Goal: Task Accomplishment & Management: Manage account settings

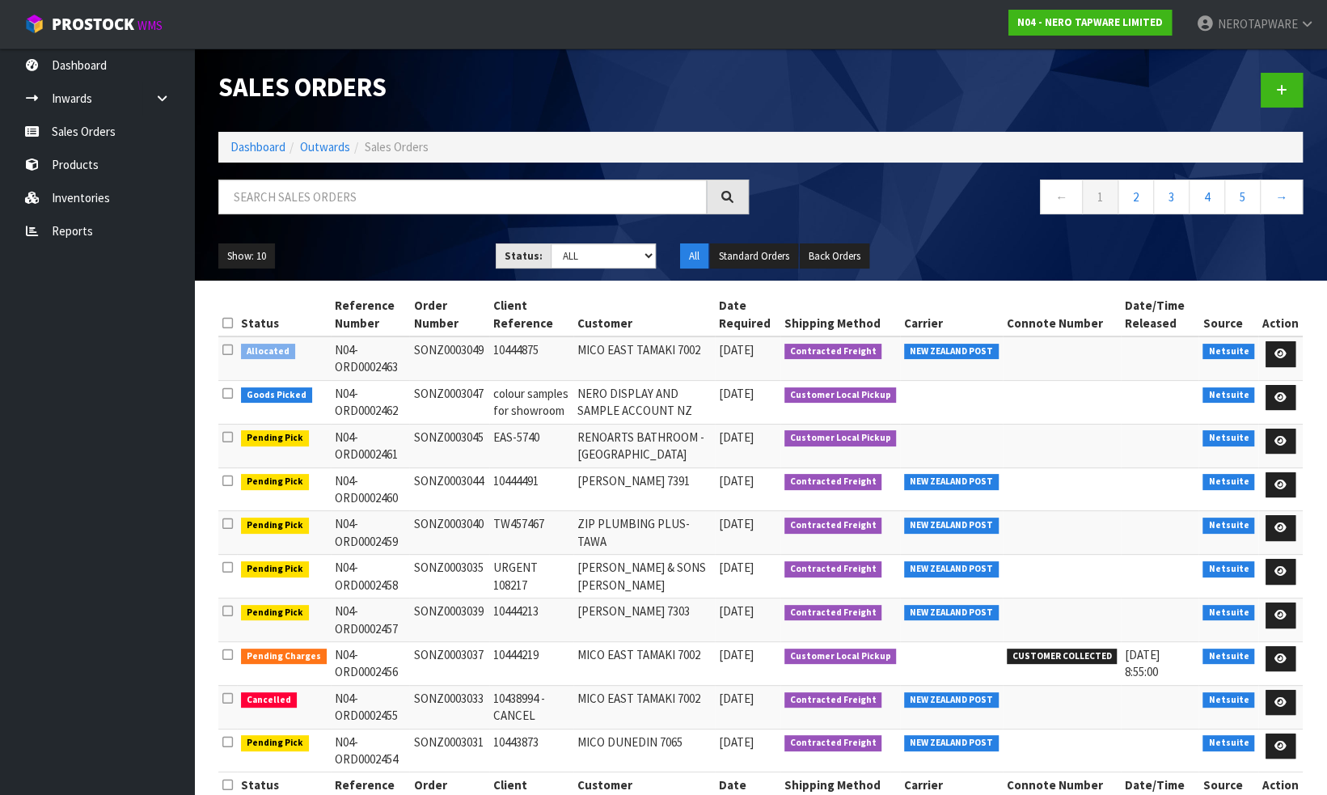
click at [457, 389] on td "SONZ0003047" at bounding box center [448, 402] width 79 height 44
copy td "SONZ0003047"
drag, startPoint x: 89, startPoint y: 236, endPoint x: 189, endPoint y: 230, distance: 100.5
click at [89, 236] on link "Reports" at bounding box center [97, 230] width 194 height 33
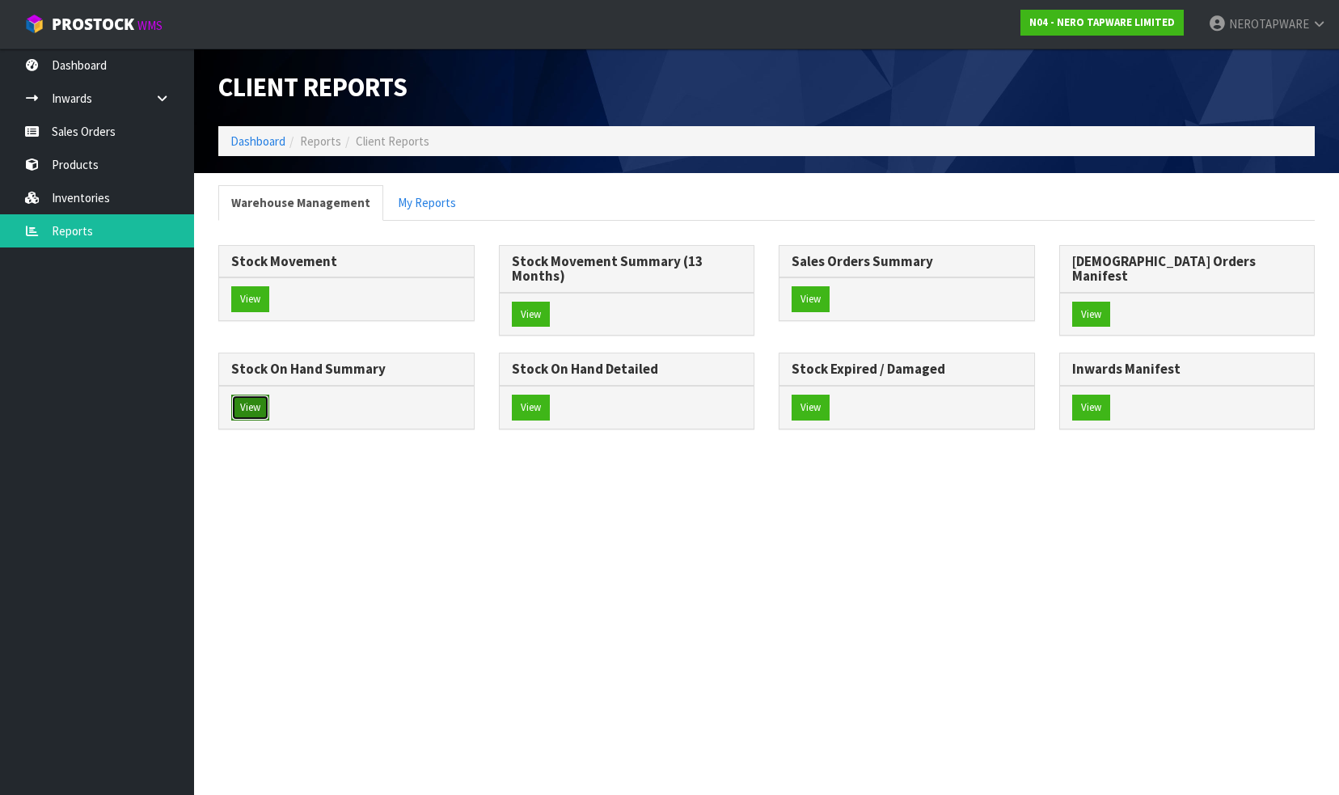
drag, startPoint x: 809, startPoint y: 390, endPoint x: 498, endPoint y: 346, distance: 313.5
click at [269, 395] on button "View" at bounding box center [250, 408] width 38 height 26
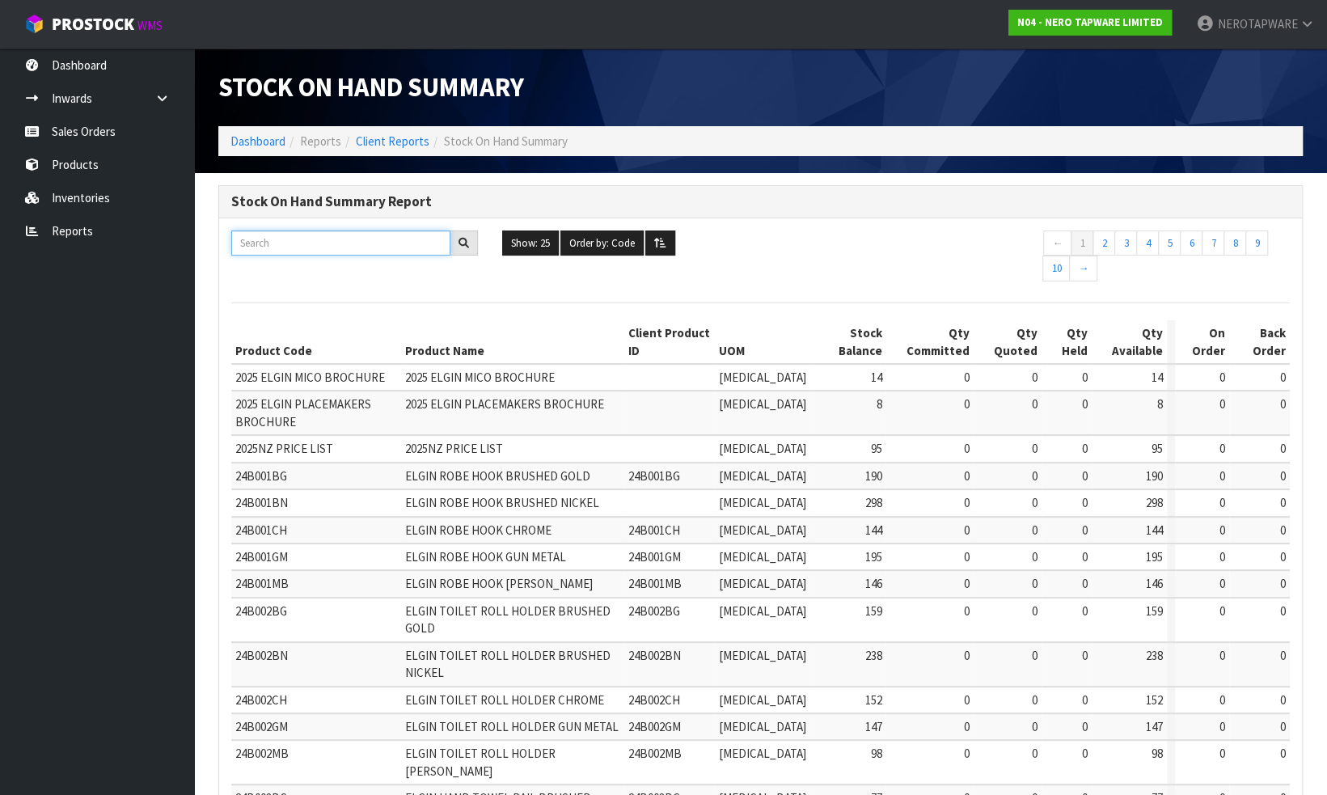
click at [288, 240] on input "text" at bounding box center [340, 242] width 219 height 25
paste input "SONZ0002859"
type input "SONZ0002859"
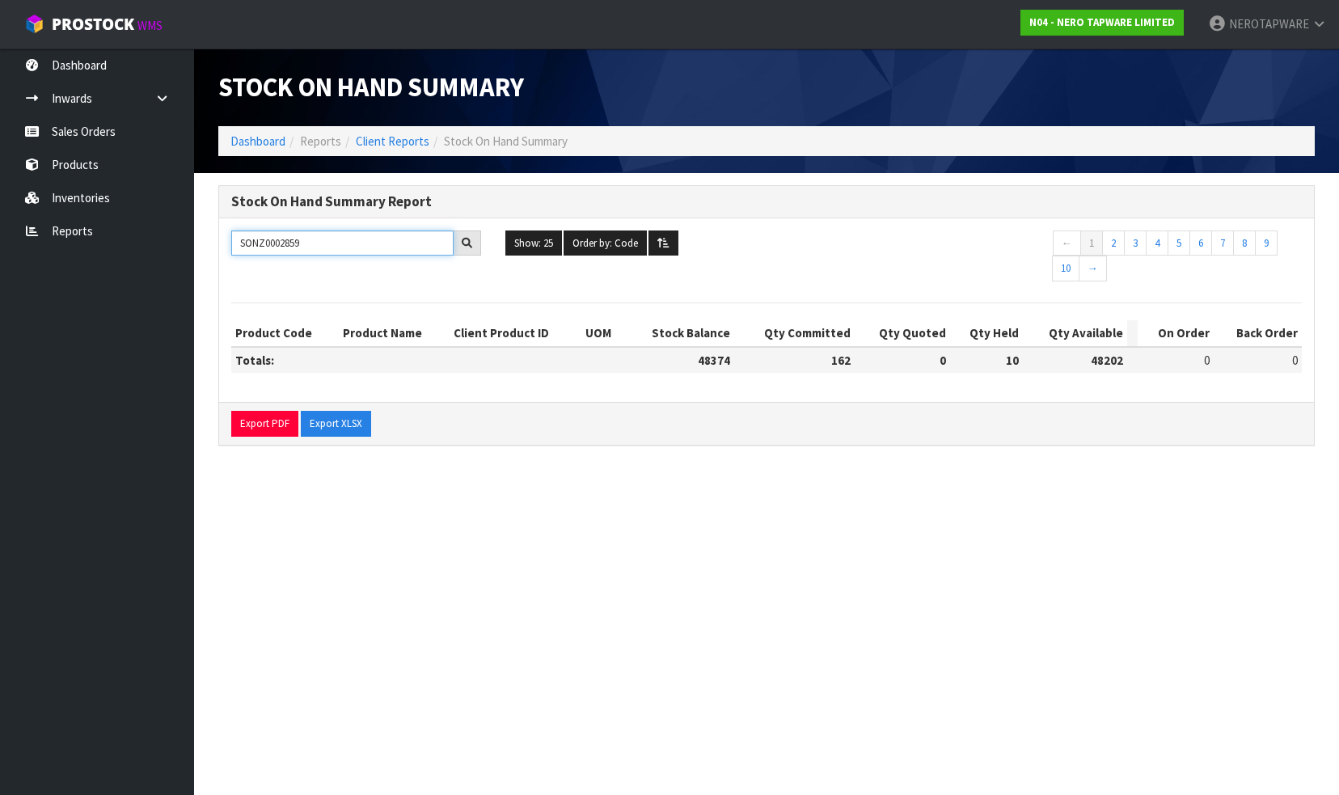
drag, startPoint x: 325, startPoint y: 244, endPoint x: 183, endPoint y: 252, distance: 142.5
click at [181, 252] on body "Toggle navigation ProStock WMS N04 - NERO TAPWARE LIMITED NEROTAPWARE Logout Da…" at bounding box center [669, 397] width 1339 height 795
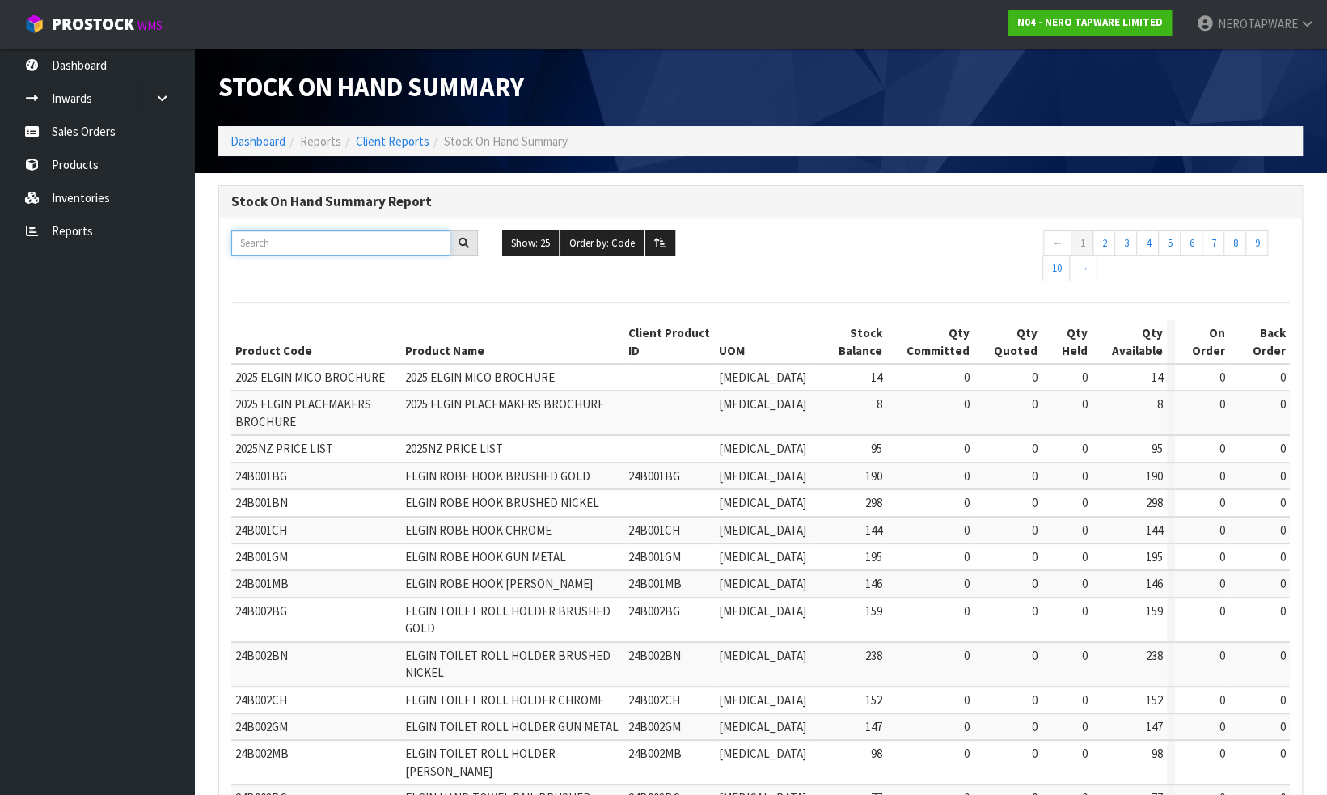
click at [287, 243] on input "text" at bounding box center [340, 242] width 219 height 25
paste input "NR251908BN"
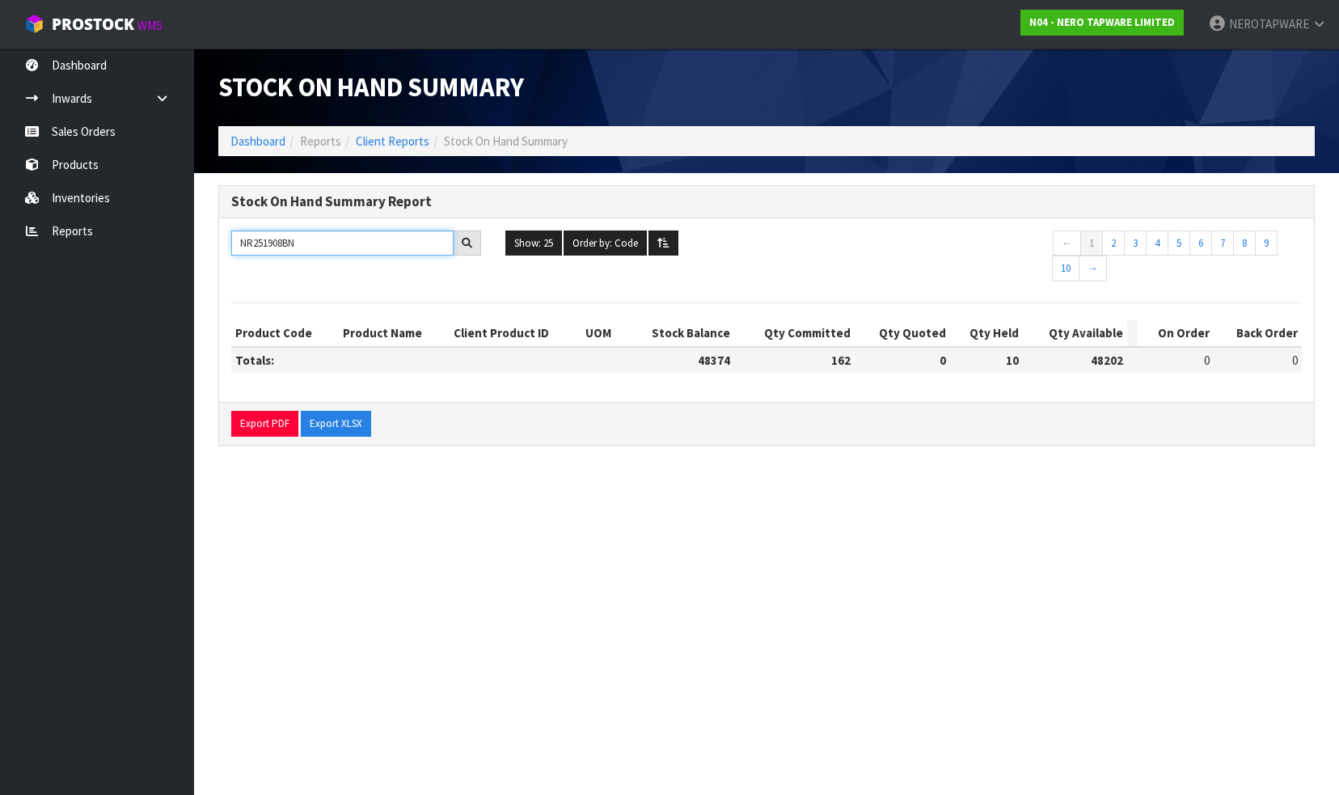
type input "NR251908BN"
click at [108, 133] on link "Sales Orders" at bounding box center [97, 131] width 194 height 33
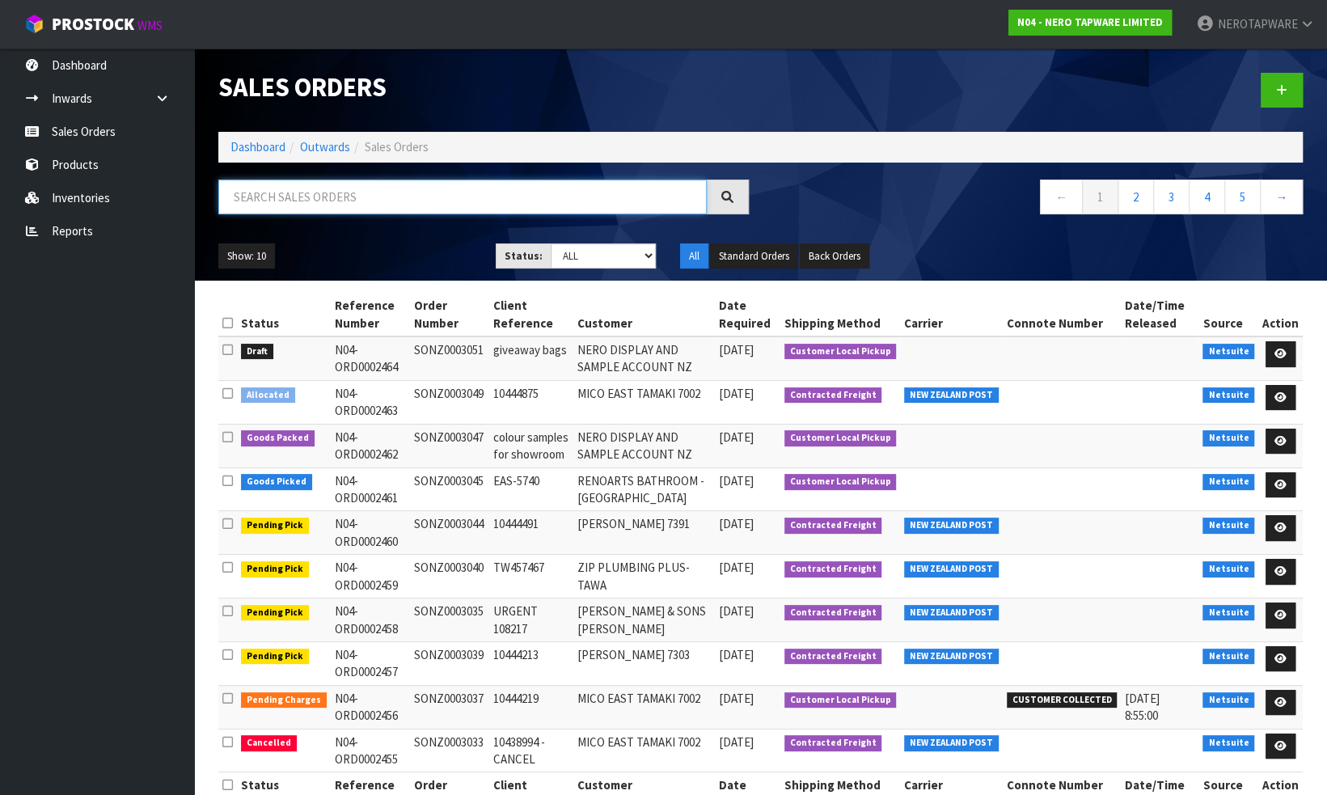
click at [308, 199] on input "text" at bounding box center [462, 196] width 488 height 35
paste input "SONZ0002859"
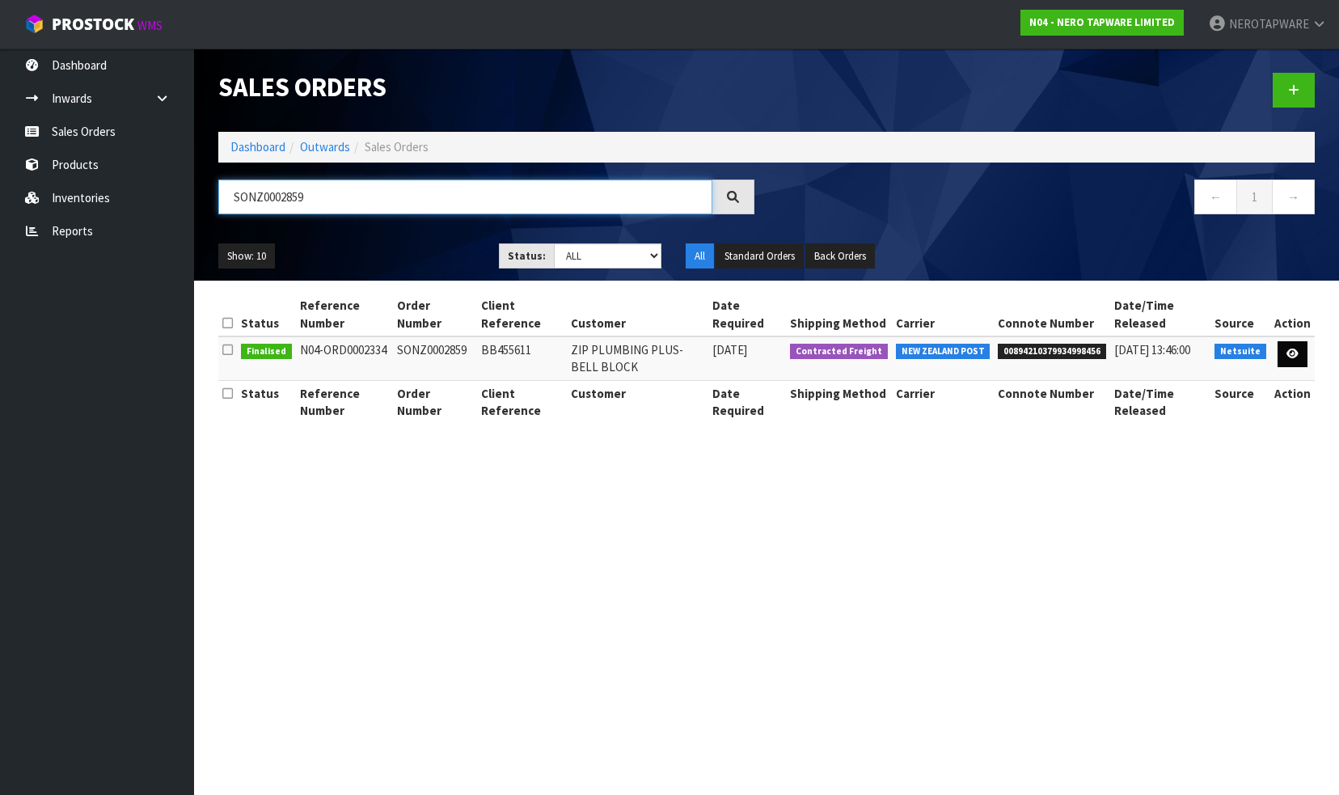
type input "SONZ0002859"
click at [1289, 349] on icon at bounding box center [1292, 353] width 12 height 11
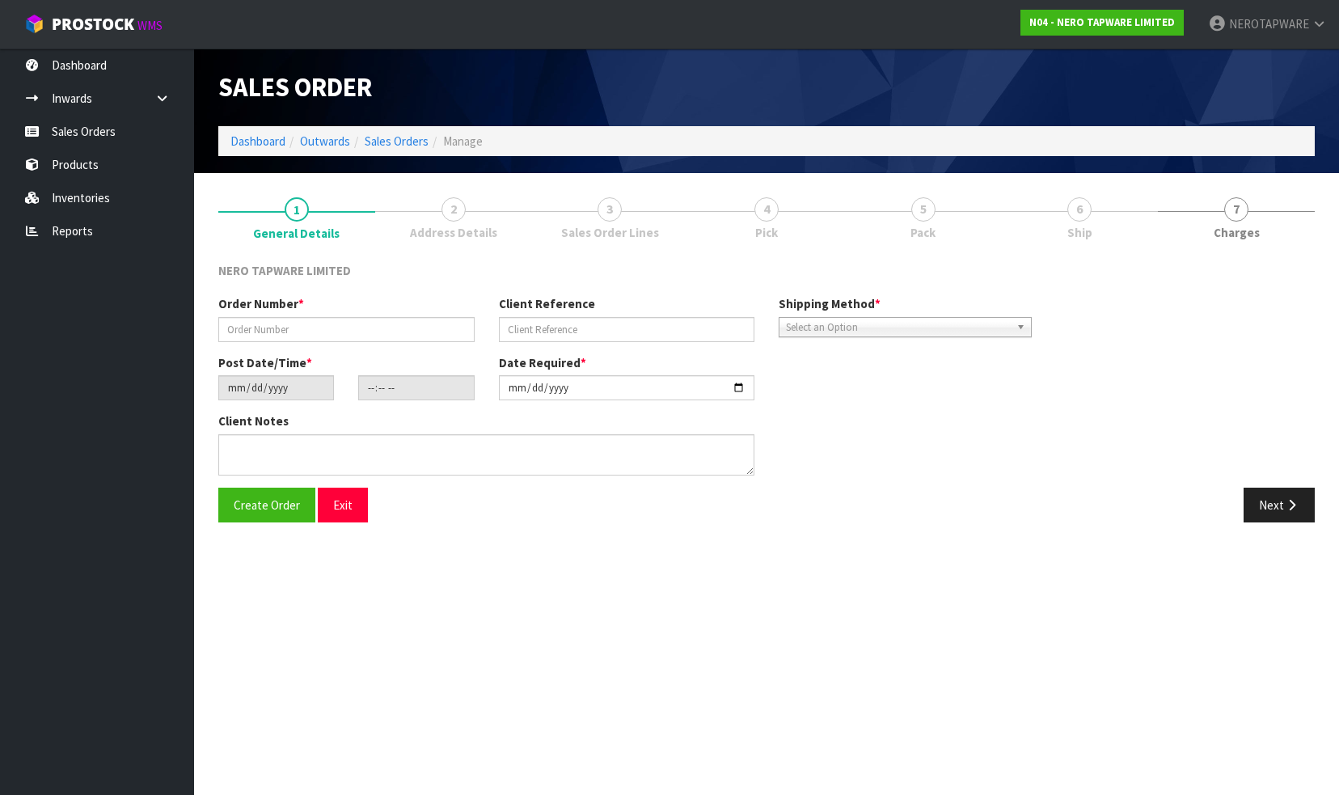
type input "SONZ0002859"
type input "BB455611"
type input "[DATE]"
type input "16:00:08.000"
type input "[DATE]"
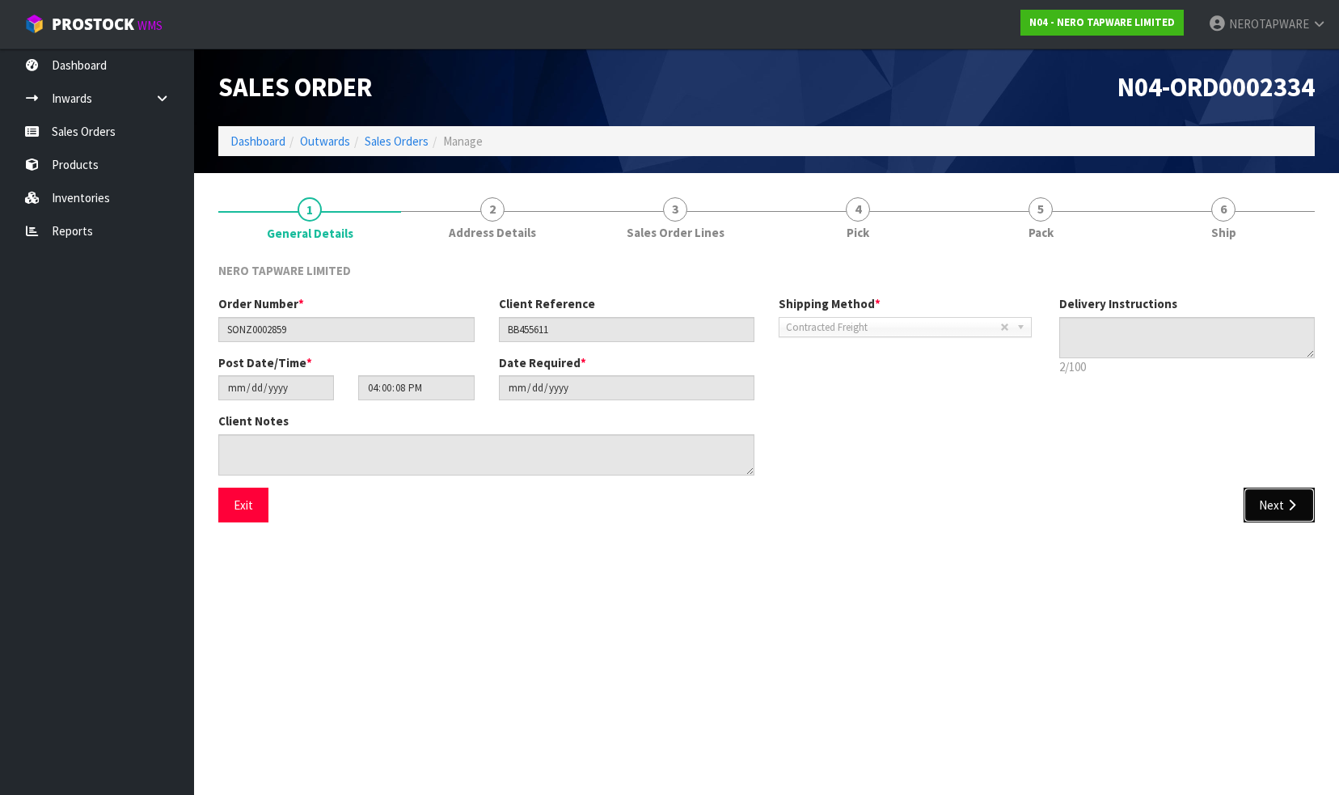
click at [1262, 501] on button "Next" at bounding box center [1279, 505] width 71 height 35
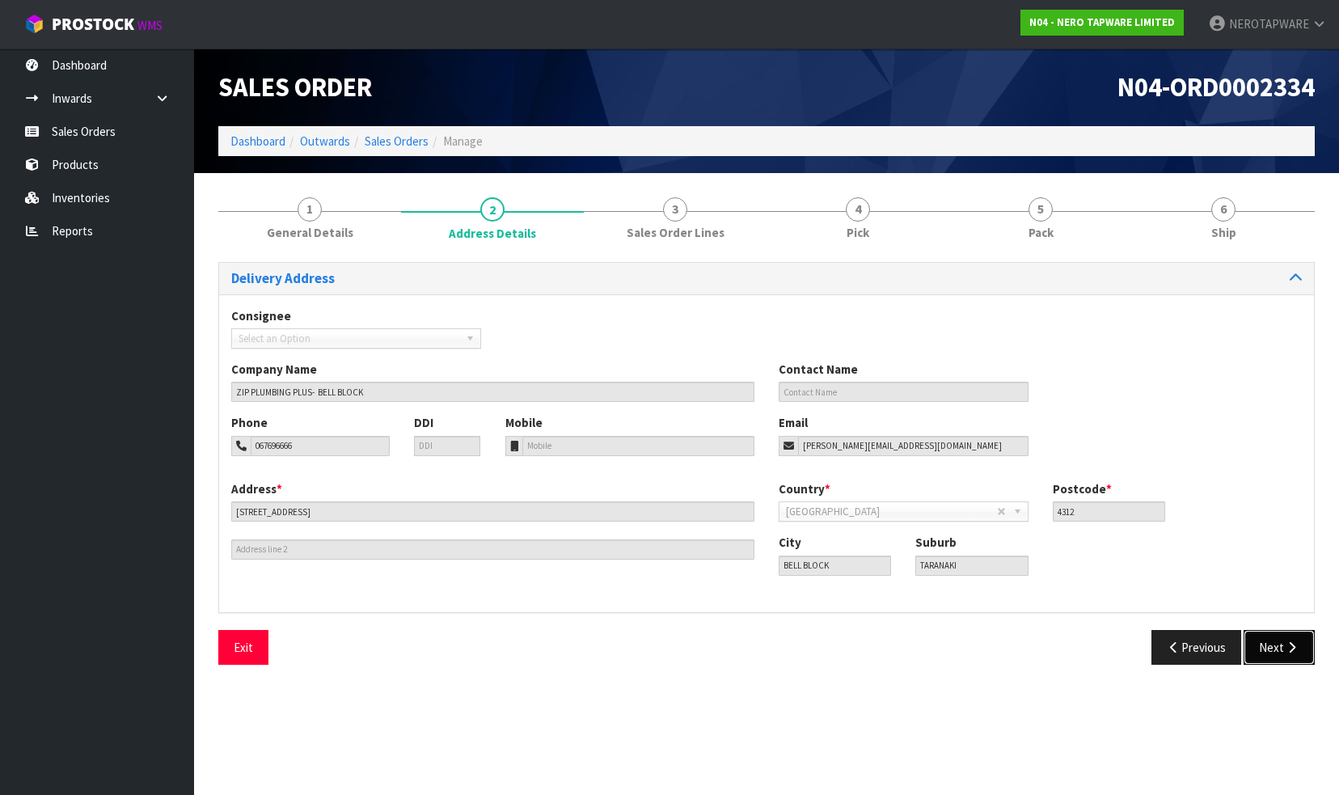
click at [1283, 643] on button "Next" at bounding box center [1279, 647] width 71 height 35
